Goal: Task Accomplishment & Management: Manage account settings

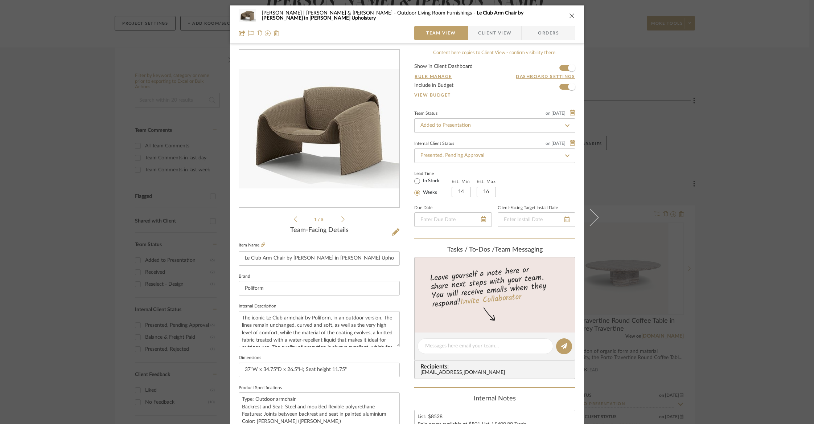
scroll to position [238, 0]
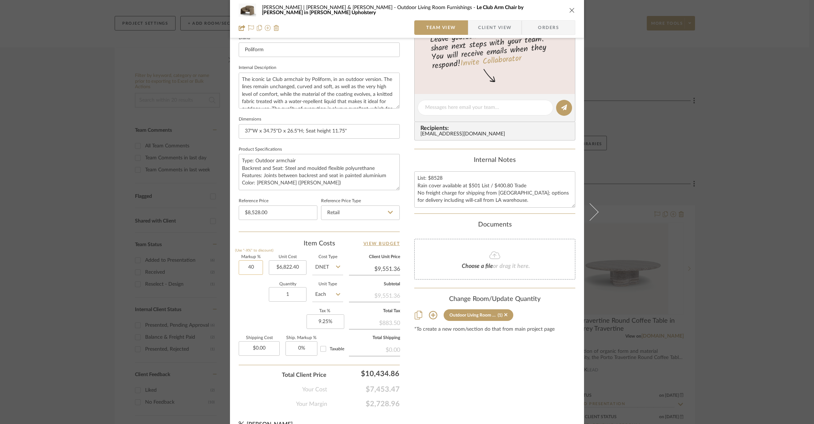
click at [247, 267] on input "40" at bounding box center [251, 267] width 24 height 15
type input "35%"
type input "6822.40"
type input "$9,210.24"
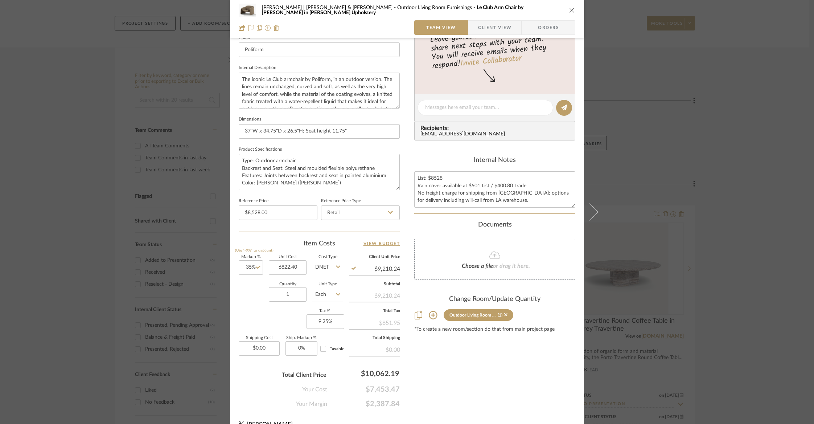
type input "$6,822.40"
drag, startPoint x: 389, startPoint y: 267, endPoint x: 397, endPoint y: 267, distance: 7.6
click at [397, 267] on input "9210.24" at bounding box center [374, 268] width 51 height 11
click at [404, 271] on div "[PERSON_NAME] | [PERSON_NAME] & Mark Outdoor Living Room Furnishings Le Club Ar…" at bounding box center [407, 102] width 354 height 670
click at [372, 267] on input "9210.24" at bounding box center [374, 268] width 51 height 11
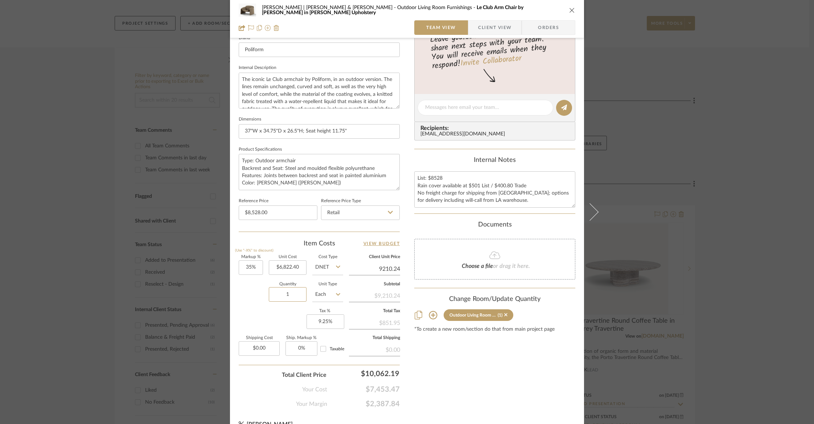
type input "$9,210.24"
drag, startPoint x: 239, startPoint y: 261, endPoint x: 261, endPoint y: 264, distance: 22.6
click at [261, 264] on div "Markup % (Use "-X%" to discount) 35 Unit Cost $6,822.40 Cost Type DNET Client U…" at bounding box center [319, 308] width 161 height 106
type input "40%"
type input "6822.40"
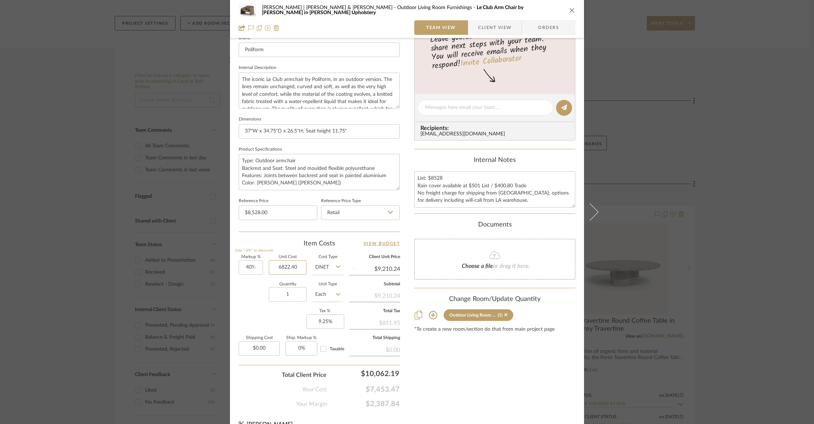
type input "$9,551.36"
type input "$6,822.40"
click at [247, 284] on div "Quantity 1 Unit Type Each" at bounding box center [291, 295] width 104 height 26
click at [241, 294] on div "Quantity 1 Unit Type Each" at bounding box center [291, 295] width 104 height 26
click at [244, 301] on div "Quantity 1 Unit Type Each" at bounding box center [291, 295] width 104 height 26
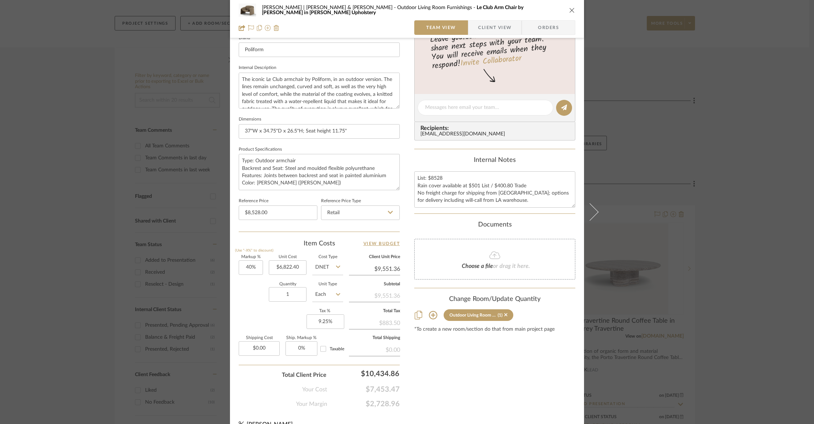
click at [467, 378] on div "Content here copies to Client View - confirm visibility there. Show in Client D…" at bounding box center [494, 109] width 161 height 597
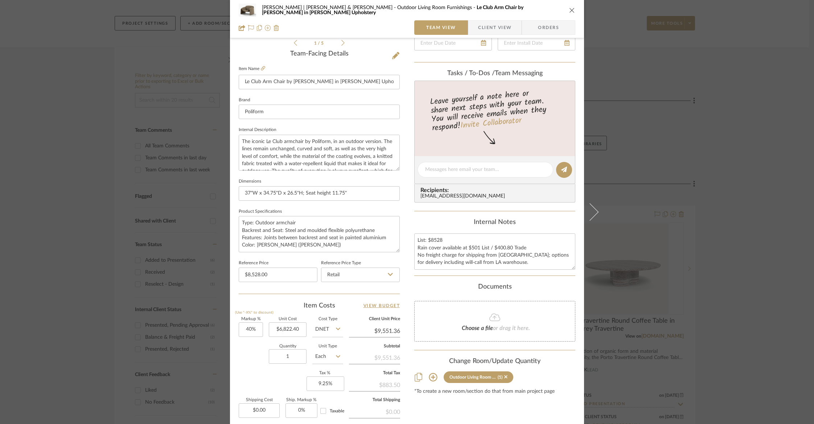
scroll to position [173, 0]
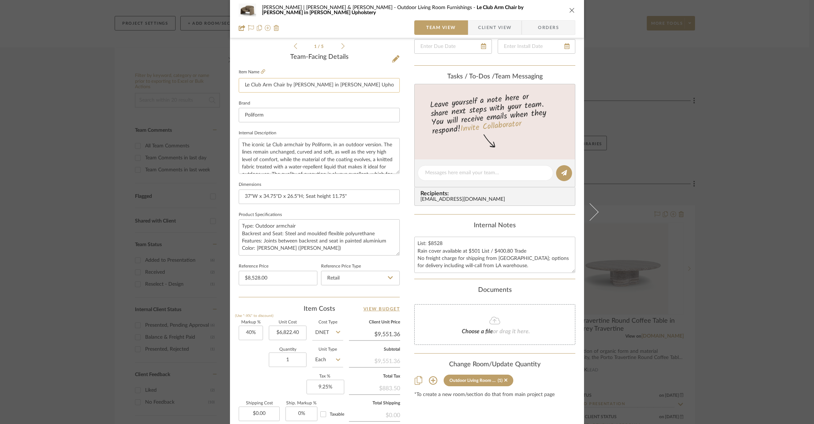
click at [280, 85] on input "Le Club Arm Chair by [PERSON_NAME] in [PERSON_NAME] Upholstery" at bounding box center [319, 85] width 161 height 15
click at [569, 12] on icon "close" at bounding box center [572, 10] width 6 height 6
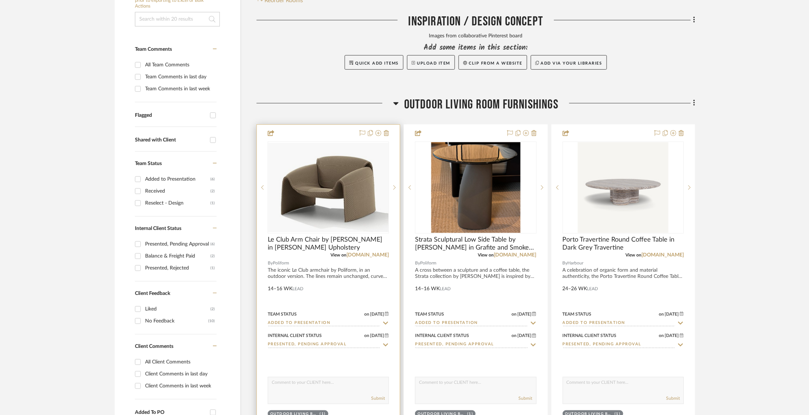
scroll to position [230, 0]
